Goal: Find specific page/section: Find specific page/section

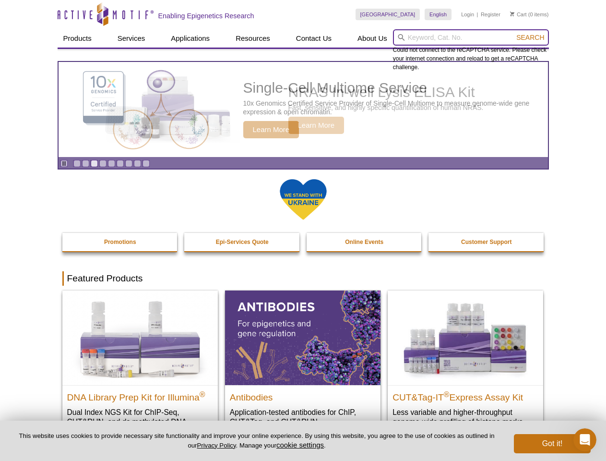
click at [471, 37] on input "search" at bounding box center [471, 37] width 156 height 16
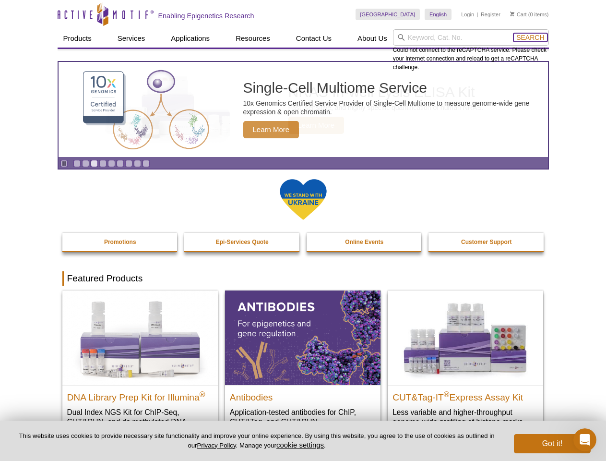
click at [530, 37] on span "Search" at bounding box center [531, 38] width 28 height 8
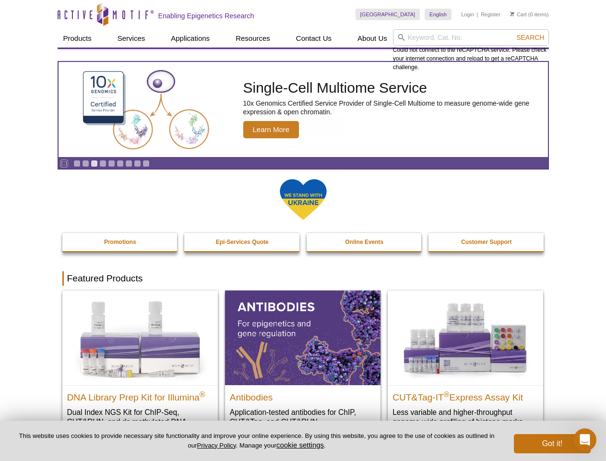
click at [64, 163] on icon "Pause" at bounding box center [64, 163] width 6 height 6
click at [77, 163] on link "Go to slide 1" at bounding box center [76, 163] width 7 height 7
click at [85, 163] on link "Go to slide 2" at bounding box center [85, 163] width 7 height 7
